Goal: Task Accomplishment & Management: Manage account settings

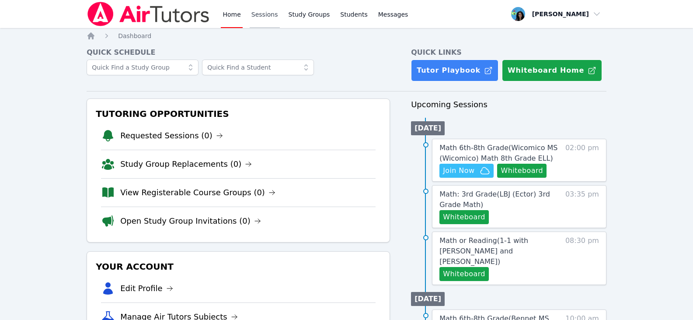
click at [267, 15] on link "Sessions" at bounding box center [265, 14] width 30 height 28
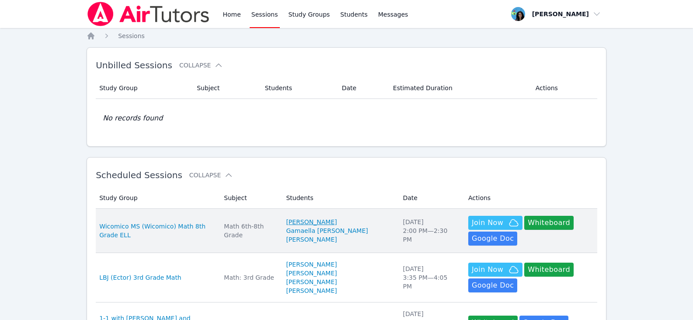
click at [337, 220] on link "[PERSON_NAME]" at bounding box center [311, 221] width 51 height 9
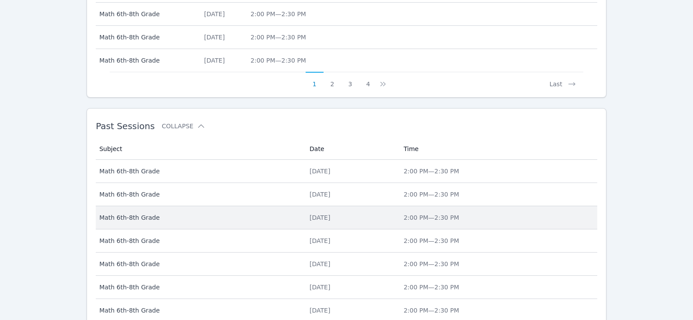
scroll to position [448, 0]
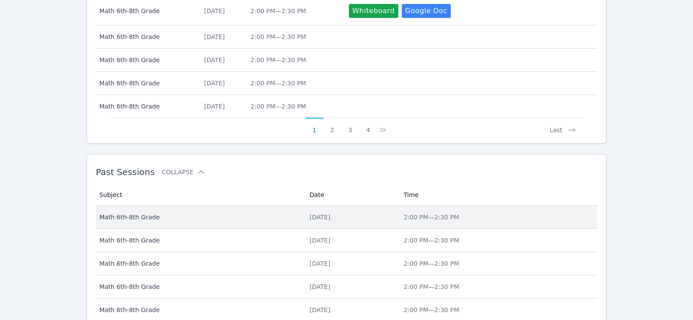
click at [310, 220] on div "[DATE]" at bounding box center [352, 217] width 84 height 9
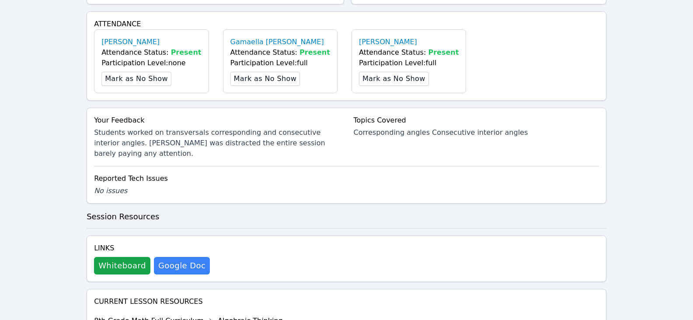
scroll to position [437, 0]
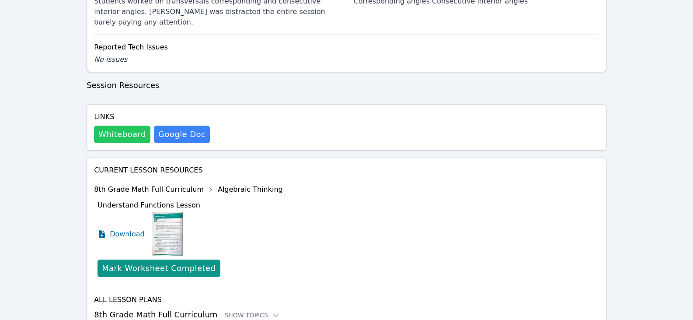
click at [117, 126] on button "Whiteboard" at bounding box center [122, 134] width 56 height 17
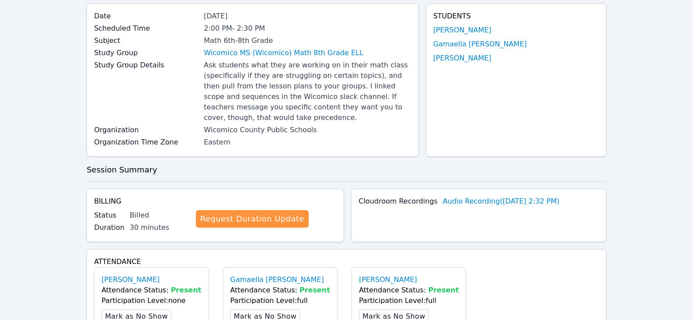
scroll to position [0, 0]
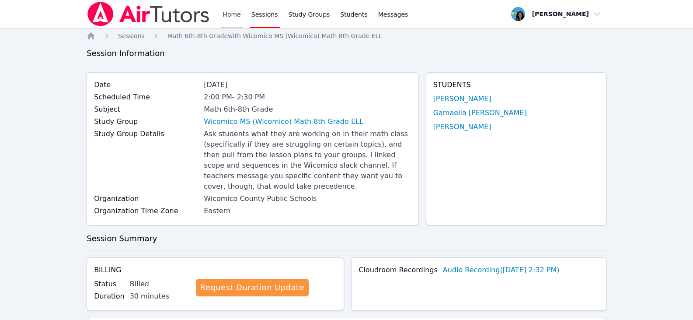
click at [235, 17] on link "Home" at bounding box center [231, 14] width 21 height 28
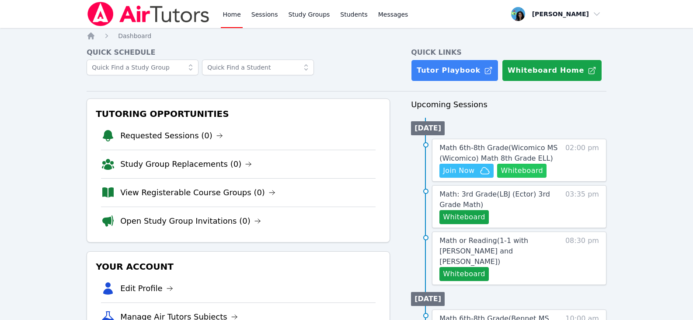
click at [508, 170] on button "Whiteboard" at bounding box center [521, 171] width 49 height 14
click at [465, 171] on span "Join Now" at bounding box center [458, 170] width 31 height 10
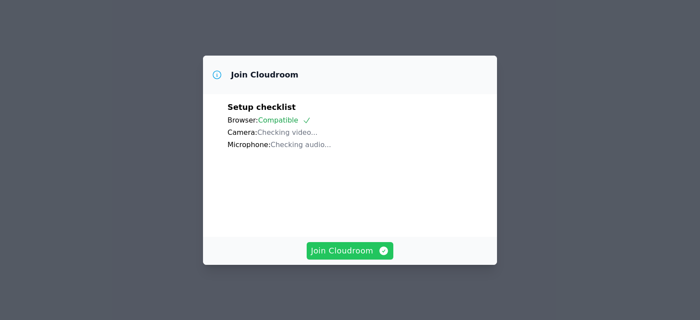
click at [384, 257] on span "Join Cloudroom" at bounding box center [350, 251] width 78 height 12
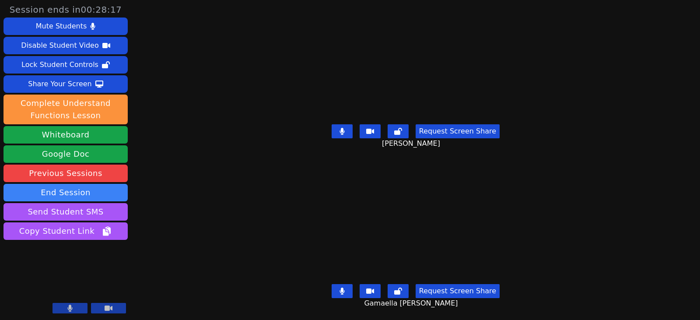
click at [349, 127] on button at bounding box center [342, 131] width 21 height 14
click at [348, 284] on button at bounding box center [342, 291] width 21 height 14
click at [349, 131] on button at bounding box center [342, 131] width 21 height 14
click at [342, 128] on icon at bounding box center [341, 131] width 5 height 7
click at [346, 288] on button at bounding box center [342, 291] width 21 height 14
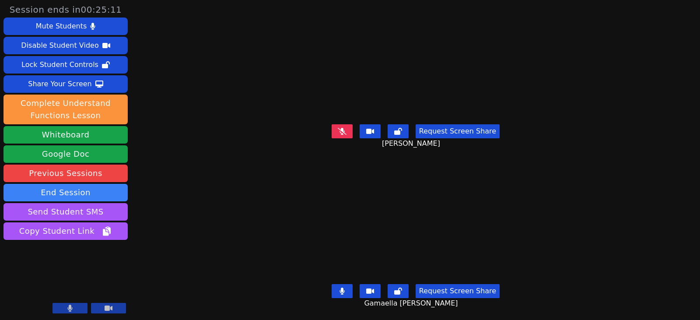
click at [340, 285] on button at bounding box center [342, 291] width 21 height 14
click at [353, 132] on button at bounding box center [342, 131] width 21 height 14
click at [339, 128] on button at bounding box center [342, 131] width 21 height 14
click at [344, 287] on icon at bounding box center [342, 290] width 9 height 7
drag, startPoint x: 342, startPoint y: 285, endPoint x: 262, endPoint y: 285, distance: 80.1
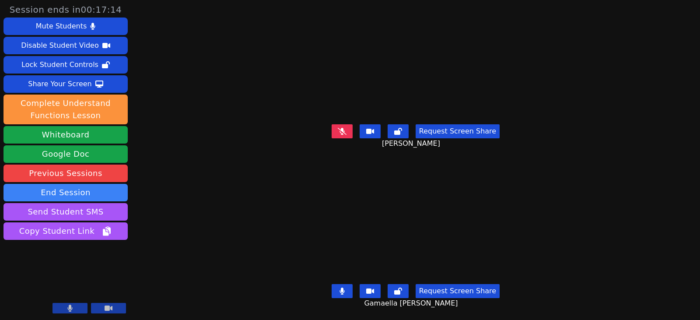
click at [342, 287] on icon at bounding box center [341, 290] width 5 height 7
drag, startPoint x: 350, startPoint y: 125, endPoint x: 352, endPoint y: 206, distance: 81.4
click at [350, 125] on button at bounding box center [342, 131] width 21 height 14
click at [342, 287] on icon at bounding box center [342, 290] width 9 height 7
click at [340, 284] on button at bounding box center [342, 291] width 21 height 14
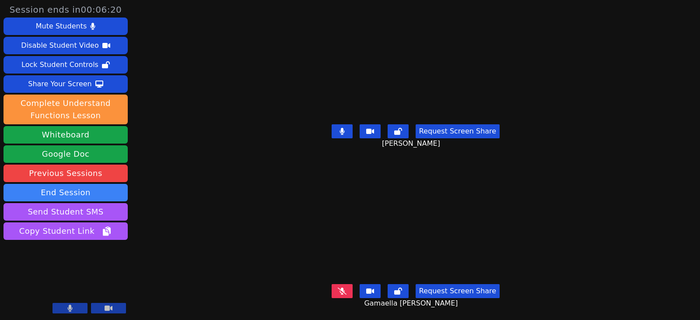
click at [340, 133] on button at bounding box center [342, 131] width 21 height 14
click at [346, 287] on icon at bounding box center [342, 290] width 9 height 7
drag, startPoint x: 350, startPoint y: 130, endPoint x: 370, endPoint y: 138, distance: 21.8
click at [350, 130] on button at bounding box center [342, 131] width 21 height 14
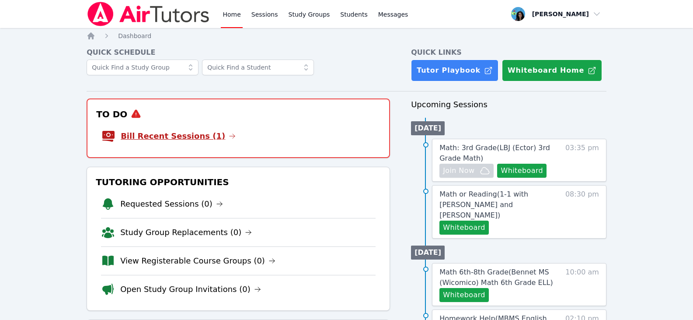
click at [229, 134] on icon at bounding box center [232, 136] width 7 height 7
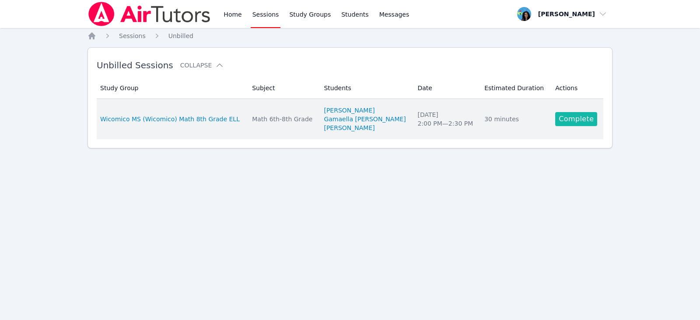
click at [566, 119] on link "Complete" at bounding box center [576, 119] width 42 height 14
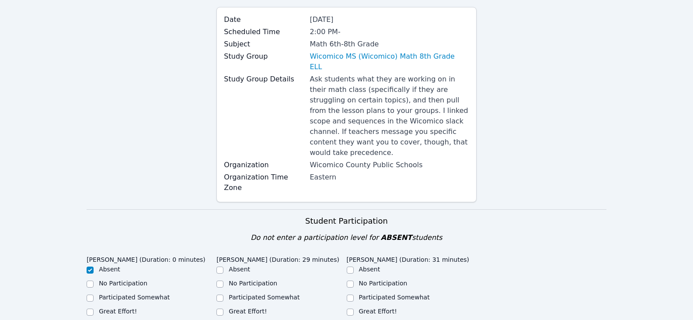
scroll to position [175, 0]
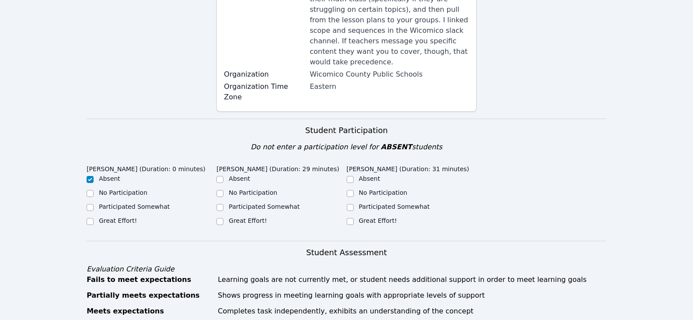
click at [229, 217] on label "Great Effort!" at bounding box center [248, 220] width 38 height 7
click at [224, 218] on input "Great Effort!" at bounding box center [220, 221] width 7 height 7
checkbox input "true"
click at [362, 217] on label "Great Effort!" at bounding box center [378, 220] width 38 height 7
click at [354, 218] on input "Great Effort!" at bounding box center [350, 221] width 7 height 7
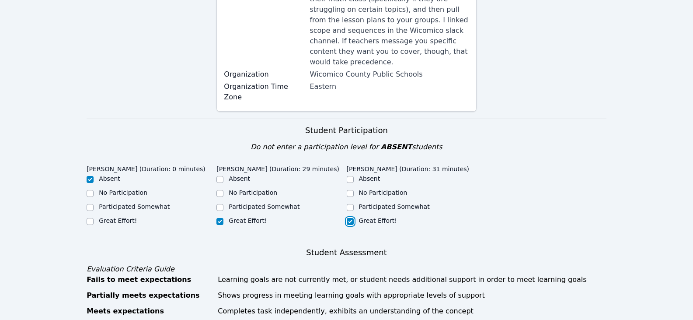
checkbox input "true"
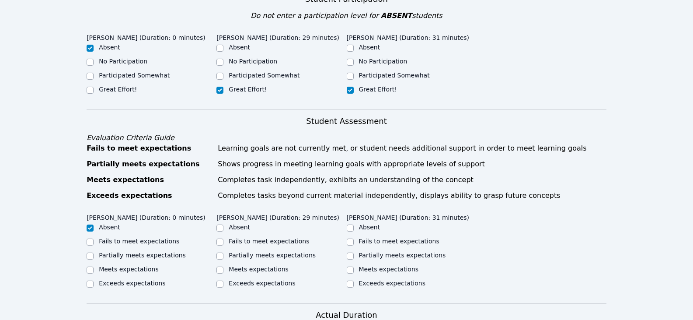
click at [263, 252] on label "Partially meets expectations" at bounding box center [272, 255] width 87 height 7
click at [224, 252] on input "Partially meets expectations" at bounding box center [220, 255] width 7 height 7
checkbox input "true"
click at [363, 252] on label "Partially meets expectations" at bounding box center [402, 255] width 87 height 7
click at [354, 252] on input "Partially meets expectations" at bounding box center [350, 255] width 7 height 7
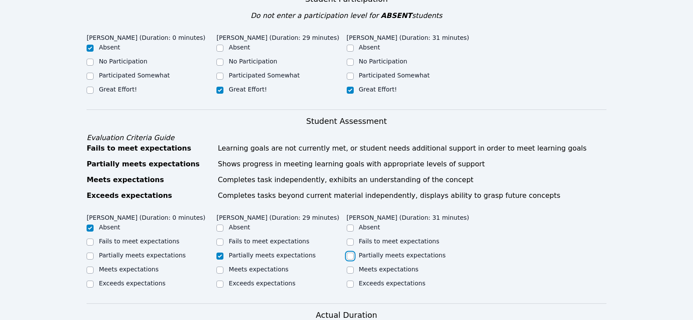
checkbox input "true"
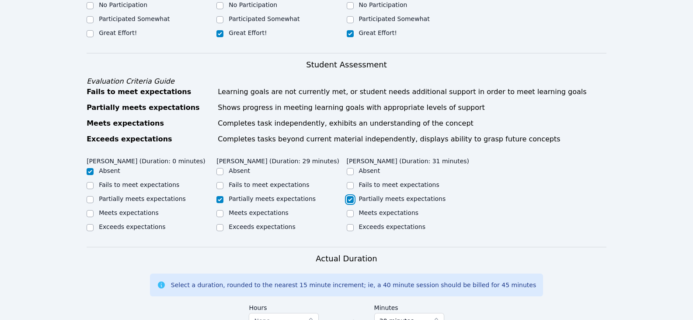
scroll to position [437, 0]
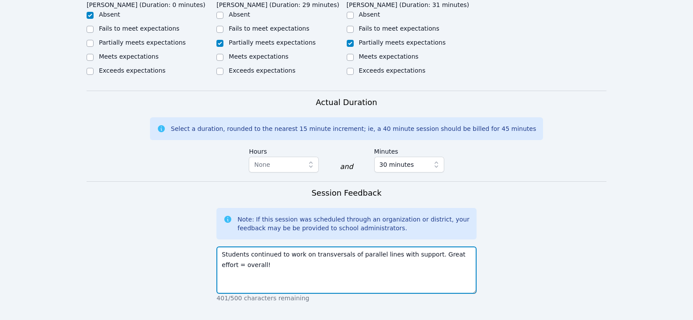
scroll to position [525, 0]
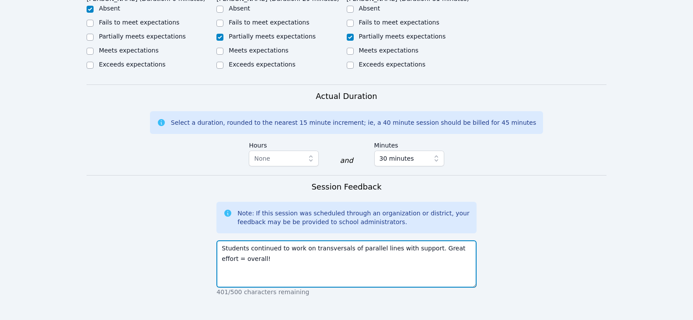
click at [455, 240] on textarea "Students continued to work on transversals of parallel lines with support. Grea…" at bounding box center [347, 263] width 260 height 47
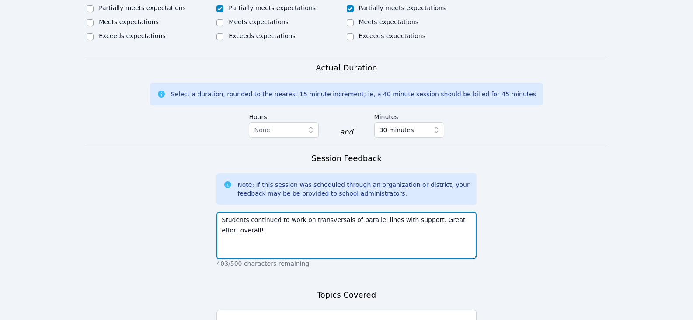
scroll to position [569, 0]
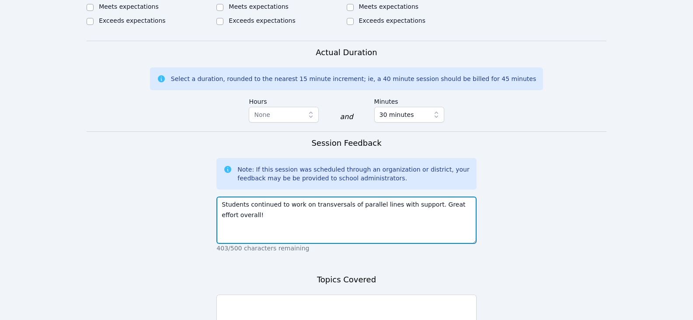
type textarea "Students continued to work on transversals of parallel lines with support. Grea…"
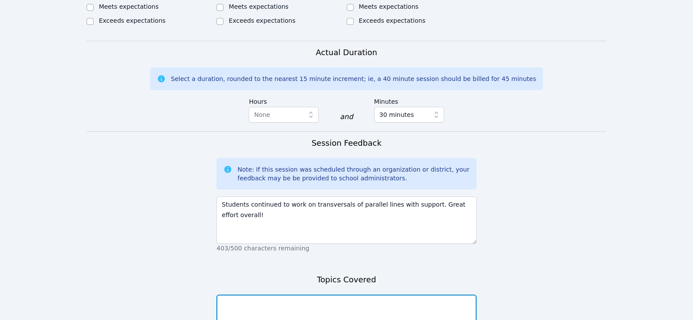
click at [388, 294] on textarea at bounding box center [347, 317] width 260 height 47
click at [389, 294] on textarea at bounding box center [347, 317] width 260 height 47
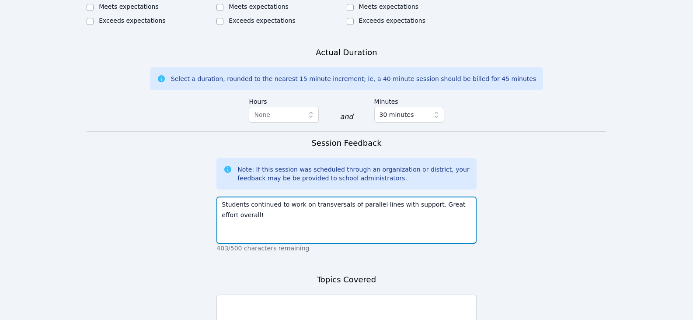
drag, startPoint x: 307, startPoint y: 175, endPoint x: 383, endPoint y: 176, distance: 76.1
click at [383, 196] on textarea "Students continued to work on transversals of parallel lines with support. Grea…" at bounding box center [347, 219] width 260 height 47
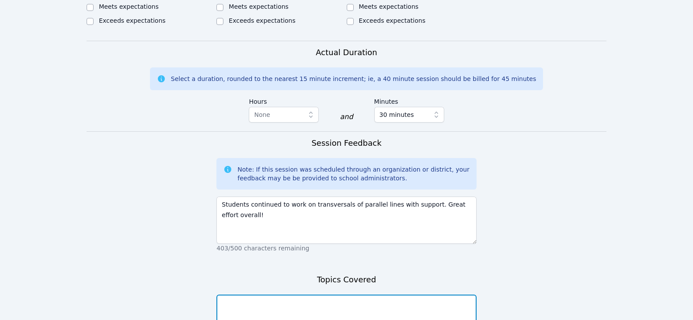
click at [348, 294] on textarea at bounding box center [347, 317] width 260 height 47
paste textarea "transversals of parallel lines"
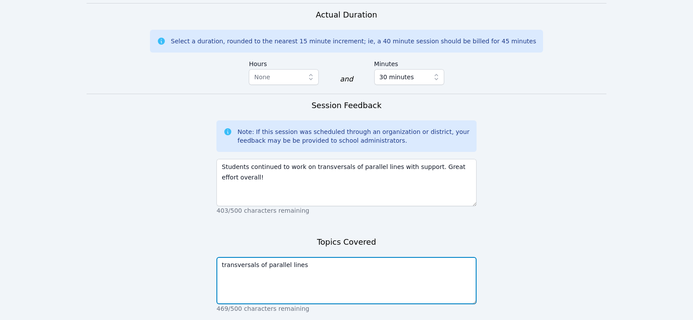
scroll to position [643, 0]
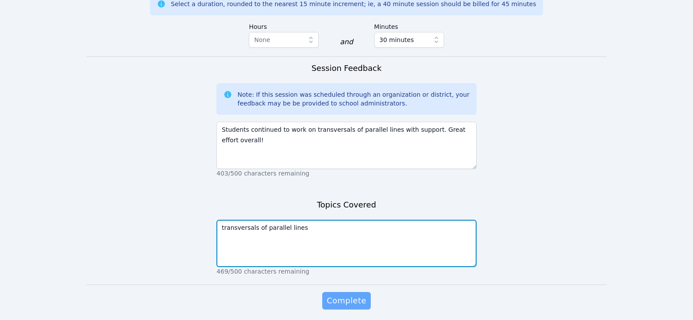
type textarea "transversals of parallel lines"
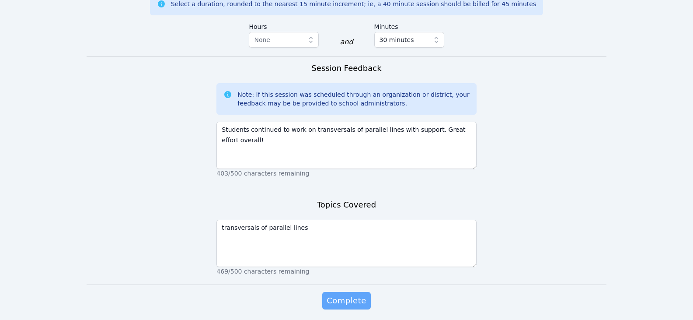
click at [357, 292] on button "Complete" at bounding box center [346, 300] width 48 height 17
